Goal: Navigation & Orientation: Find specific page/section

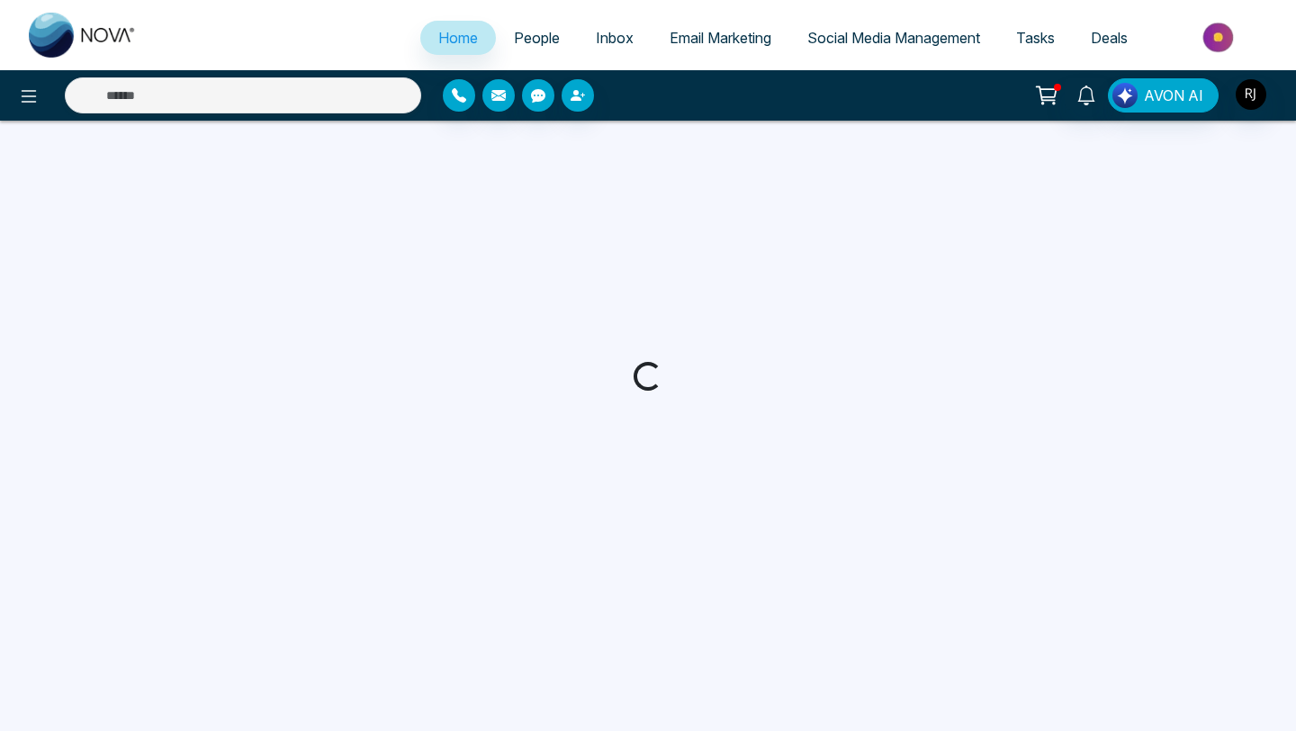
select select "*"
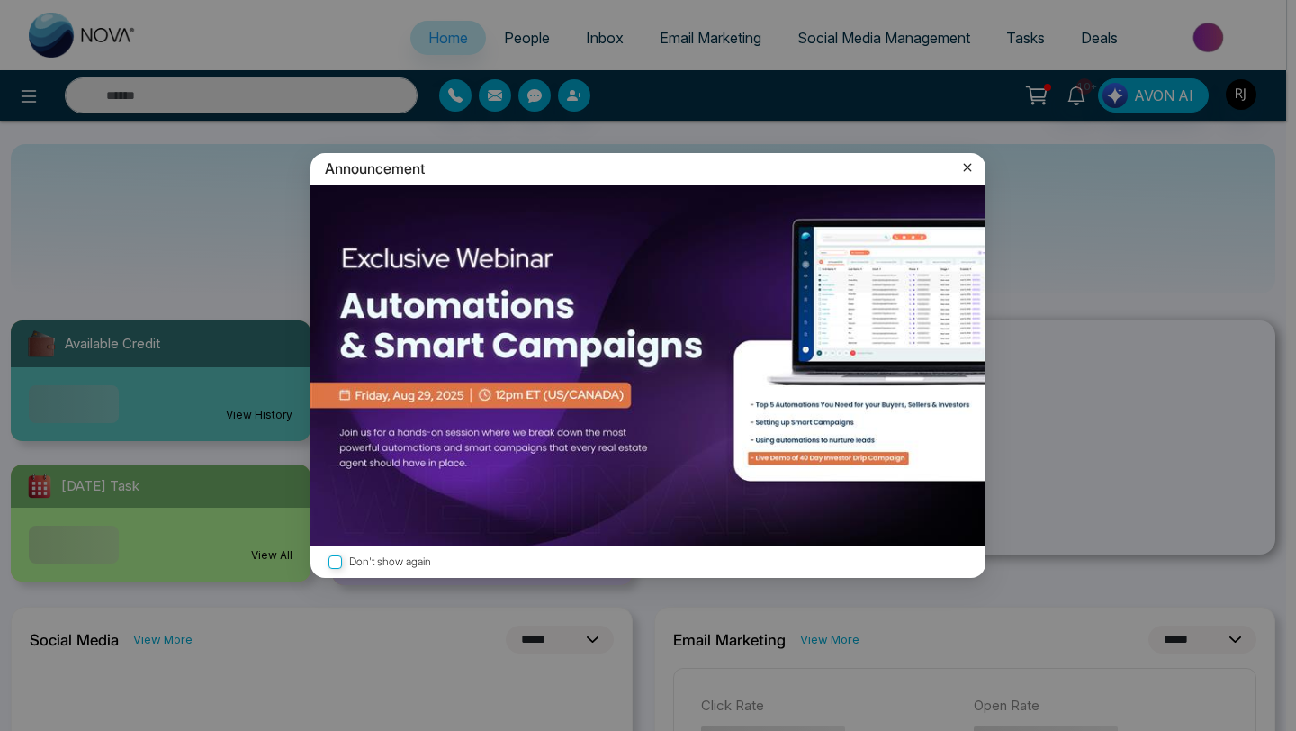
click at [970, 176] on icon at bounding box center [967, 167] width 18 height 18
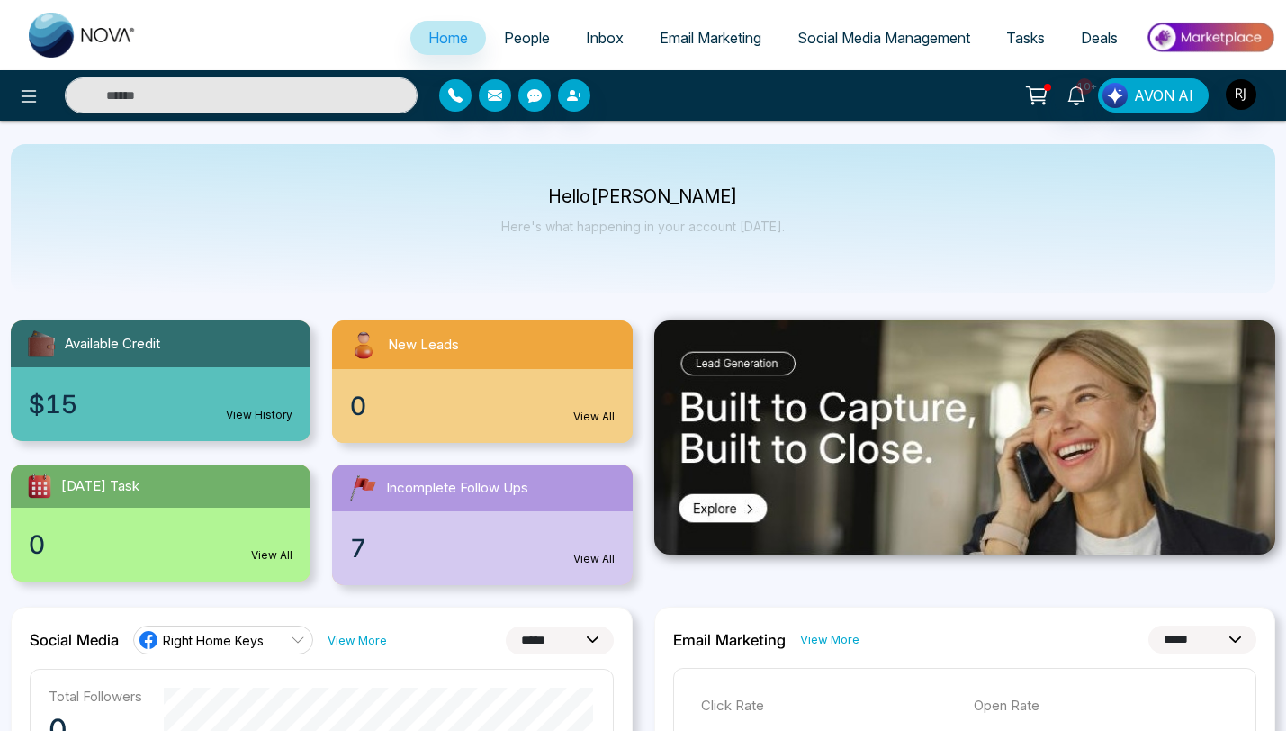
click at [695, 33] on span "Email Marketing" at bounding box center [711, 38] width 102 height 18
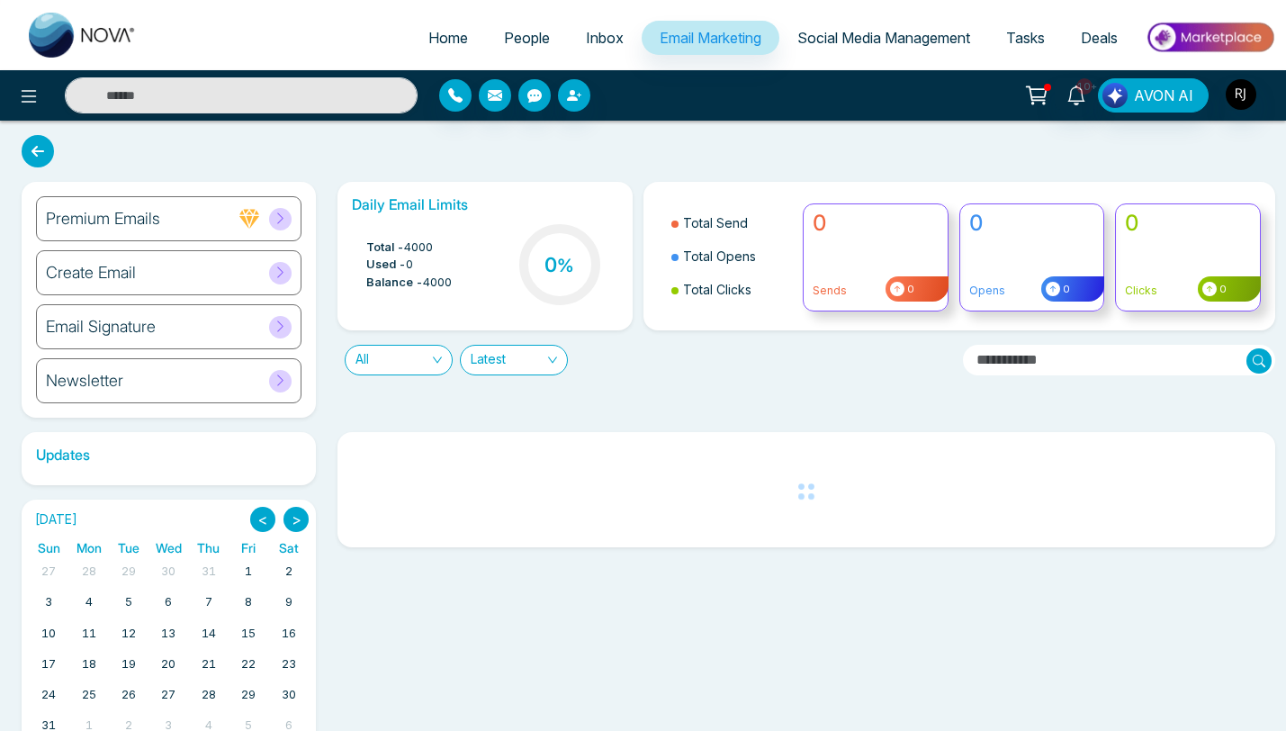
click at [595, 33] on span "Inbox" at bounding box center [605, 38] width 38 height 18
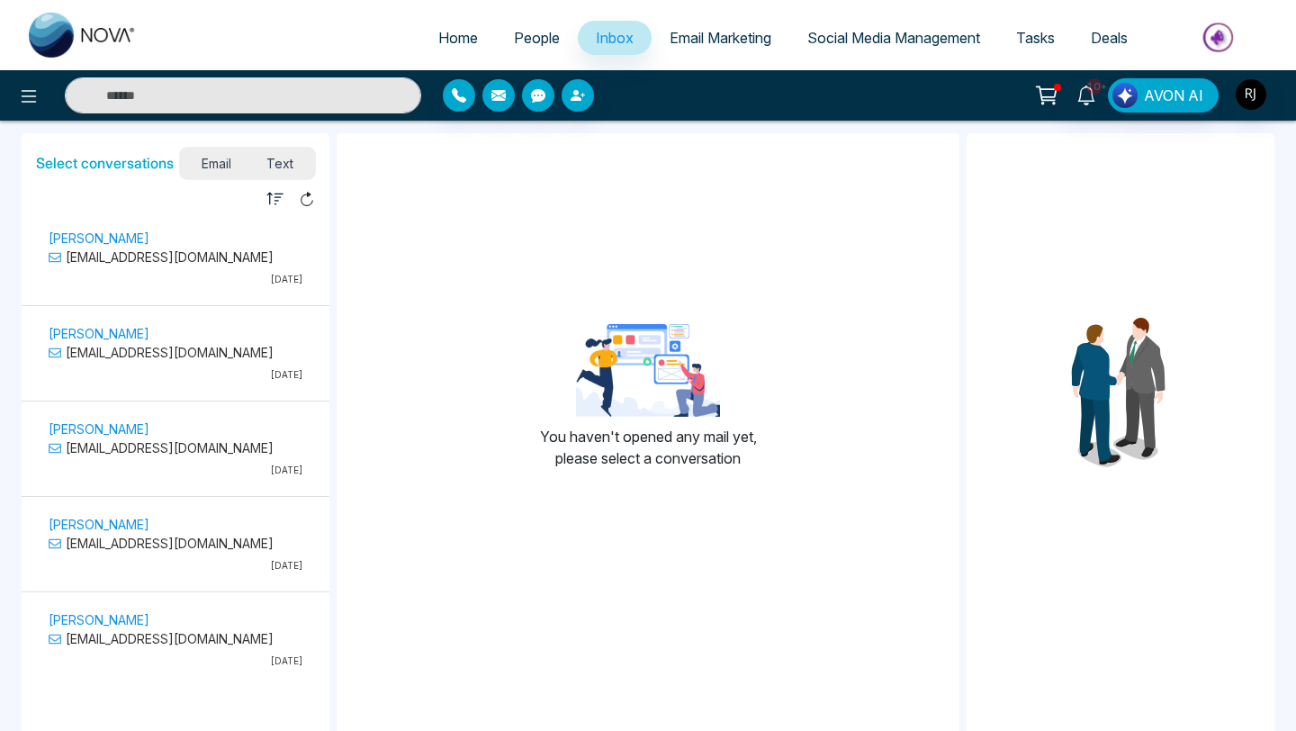
click at [523, 39] on span "People" at bounding box center [537, 38] width 46 height 18
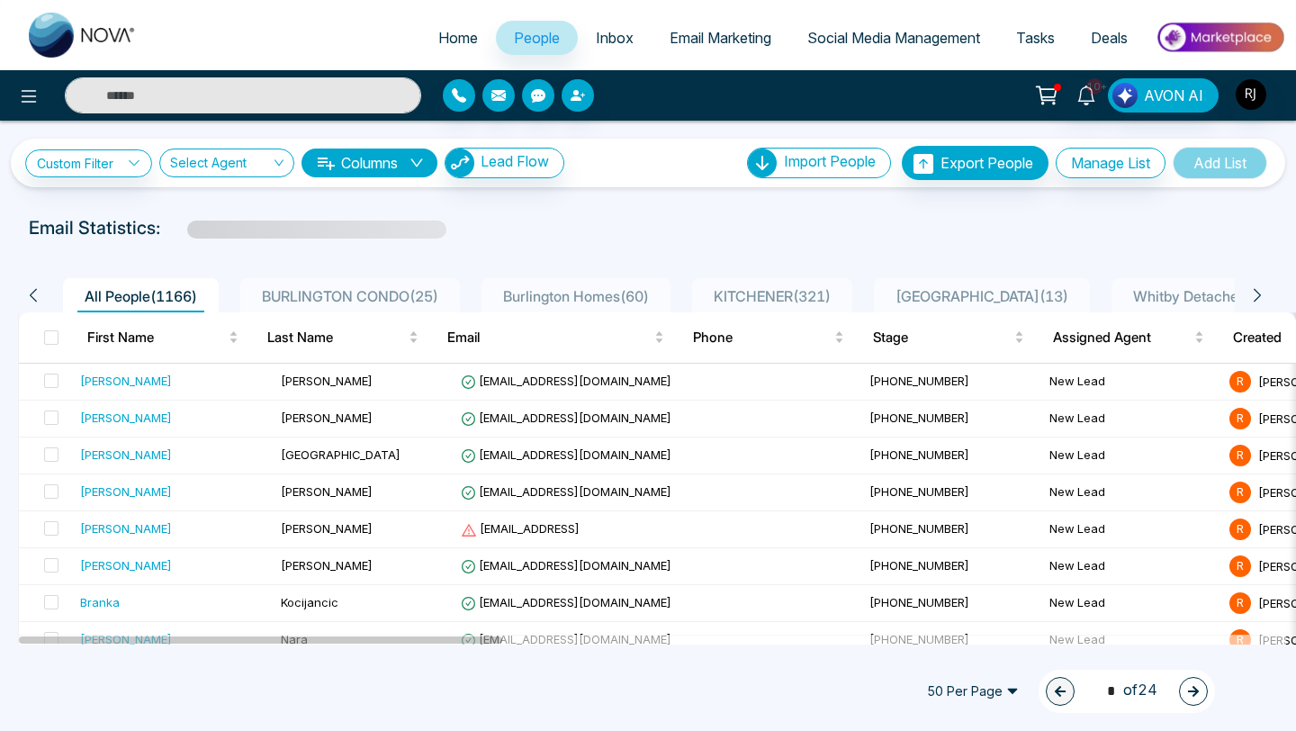
click at [438, 36] on span "Home" at bounding box center [458, 38] width 40 height 18
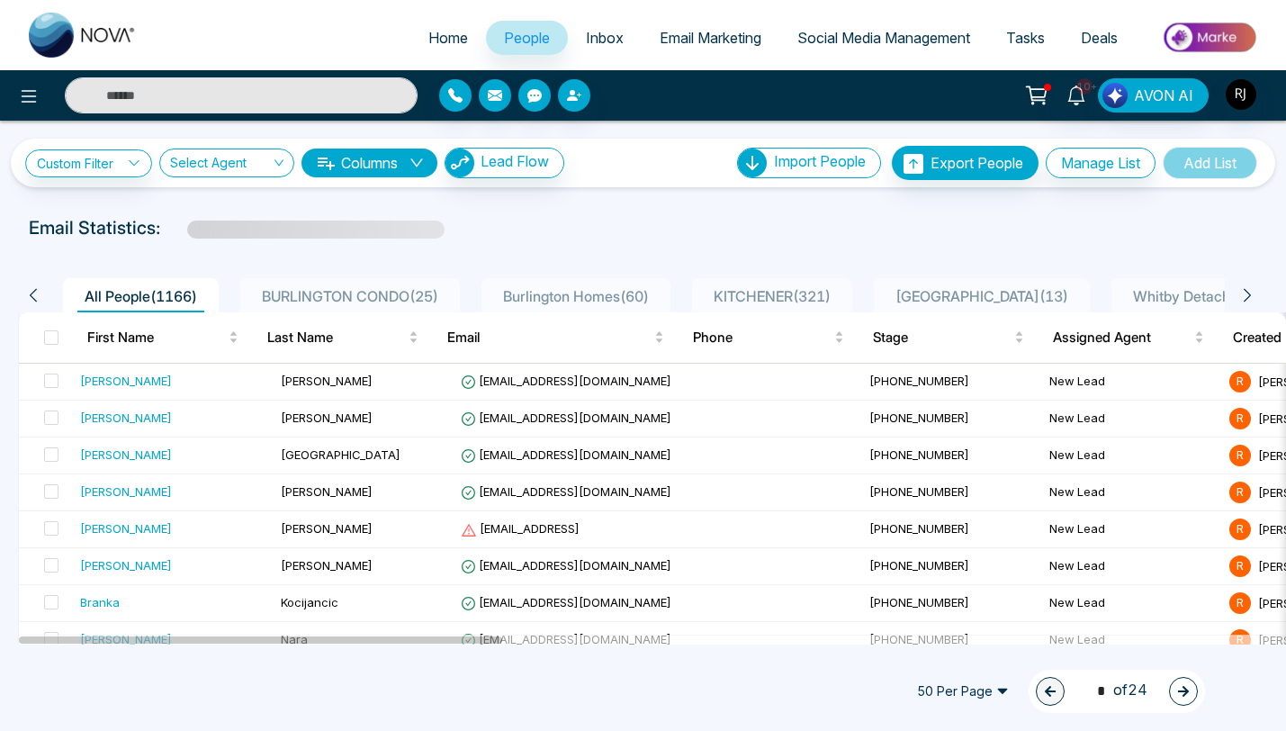
select select "*"
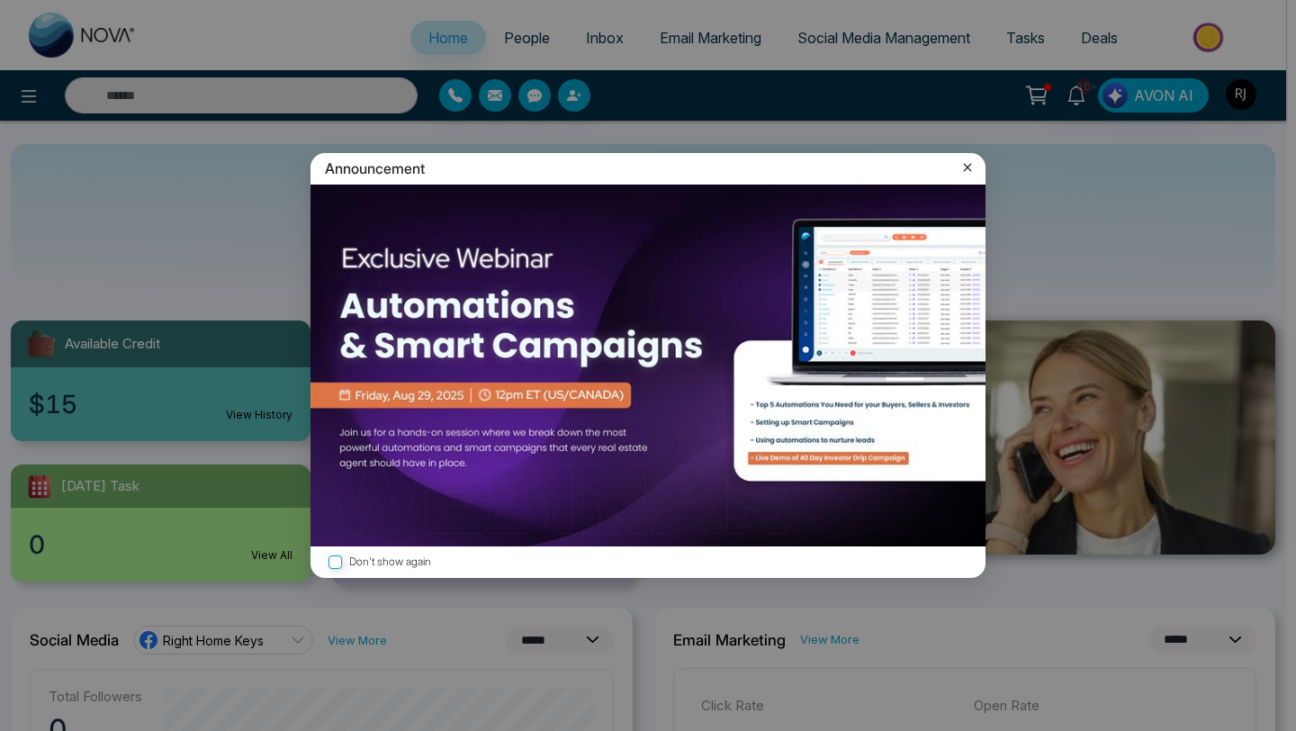
click at [970, 164] on icon at bounding box center [968, 168] width 8 height 8
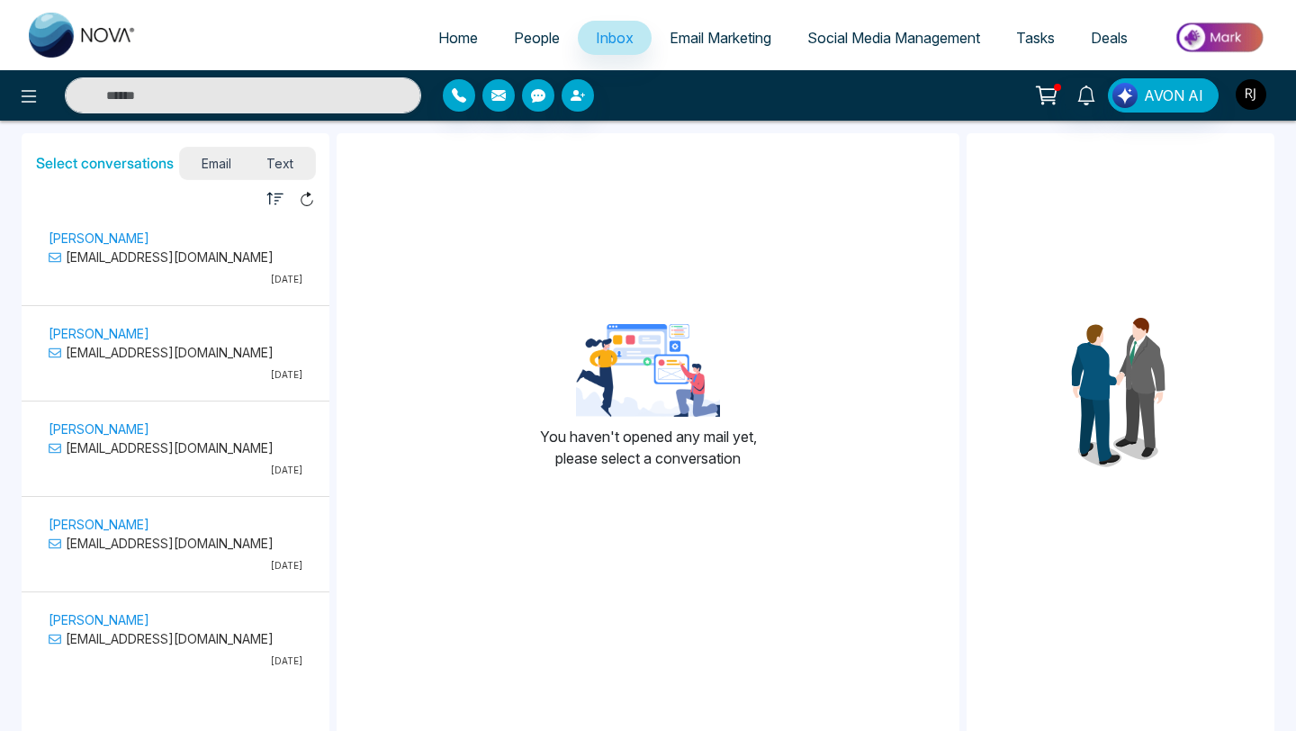
click at [1256, 97] on img "button" at bounding box center [1251, 94] width 31 height 31
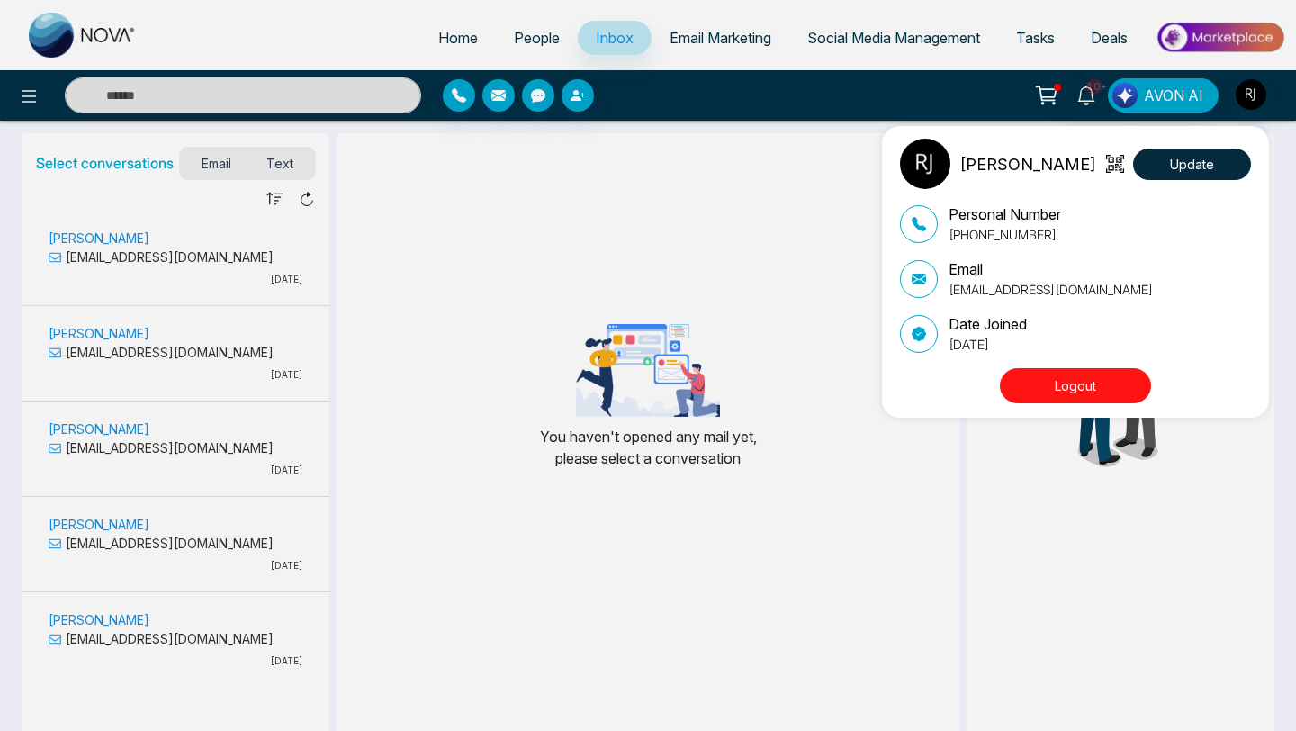
click at [1082, 398] on button "Logout" at bounding box center [1075, 385] width 151 height 35
